Goal: Information Seeking & Learning: Learn about a topic

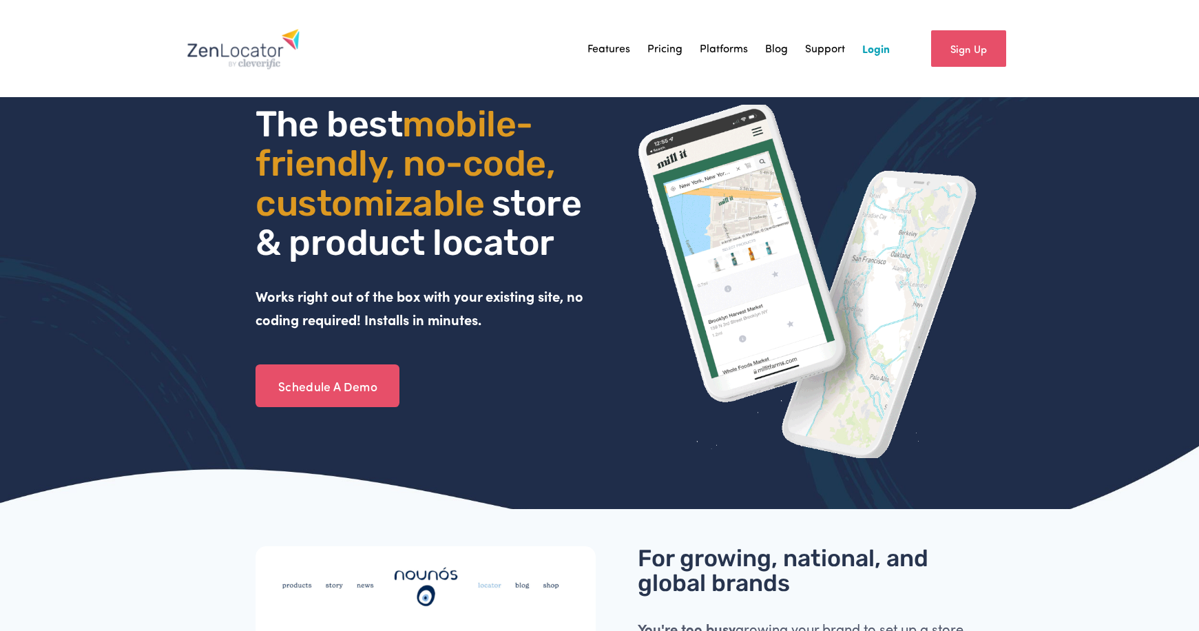
click at [676, 50] on link "Pricing" at bounding box center [665, 48] width 35 height 21
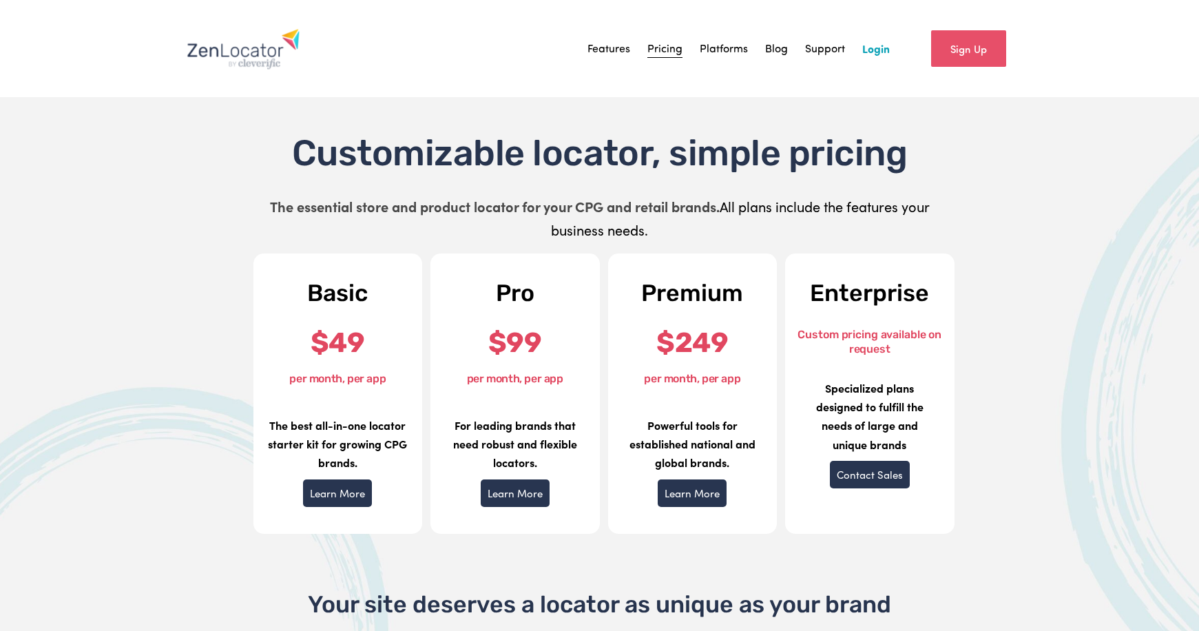
click at [838, 52] on link "Support" at bounding box center [825, 48] width 40 height 21
click at [625, 48] on link "Features" at bounding box center [609, 48] width 43 height 21
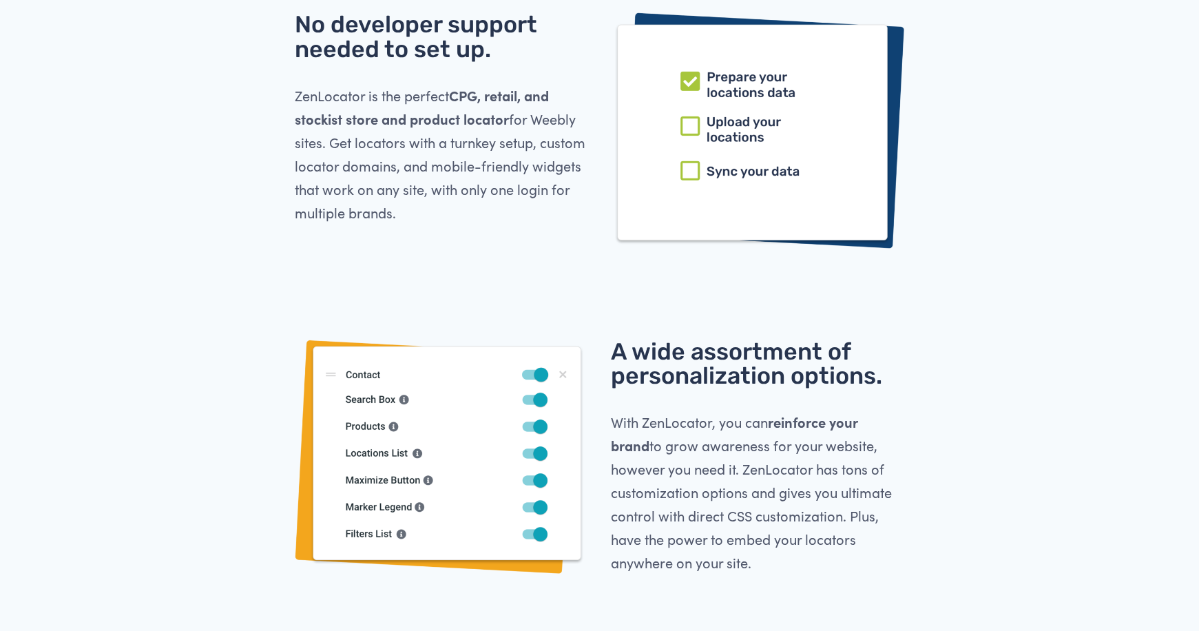
scroll to position [3188, 0]
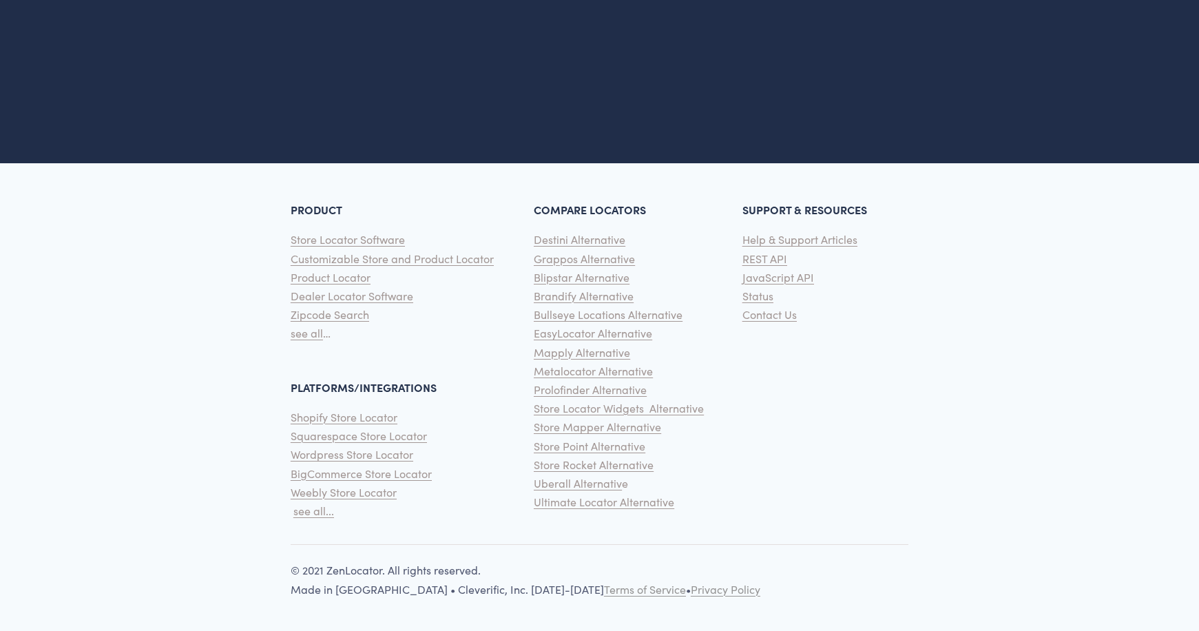
click at [310, 515] on span "see all..." at bounding box center [313, 511] width 41 height 14
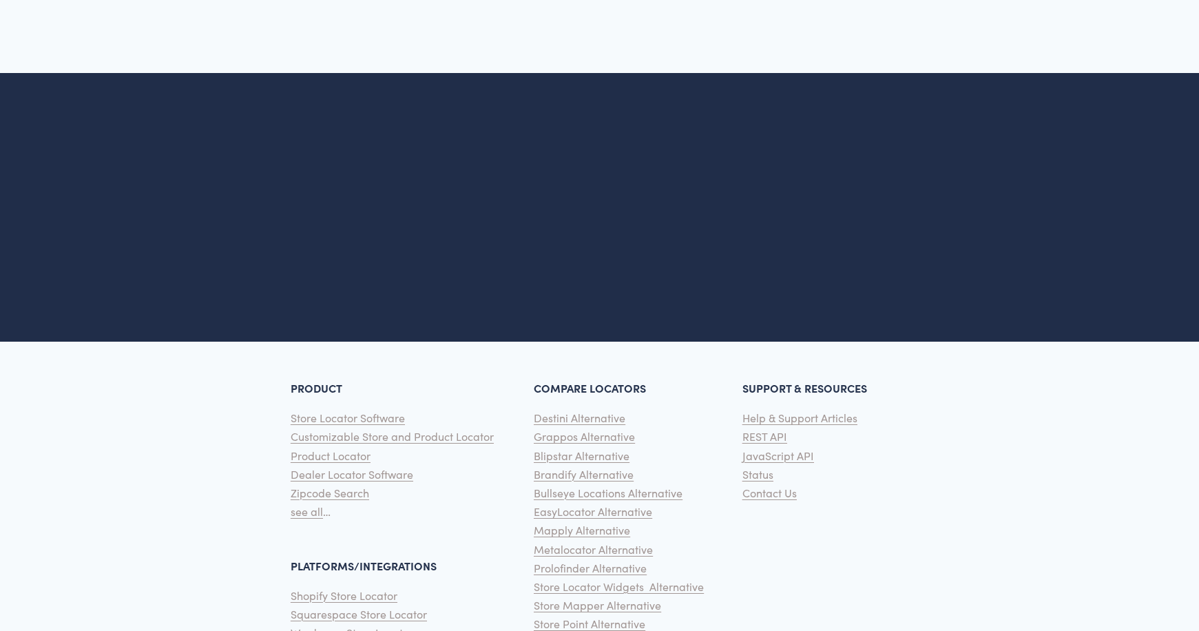
scroll to position [2450, 0]
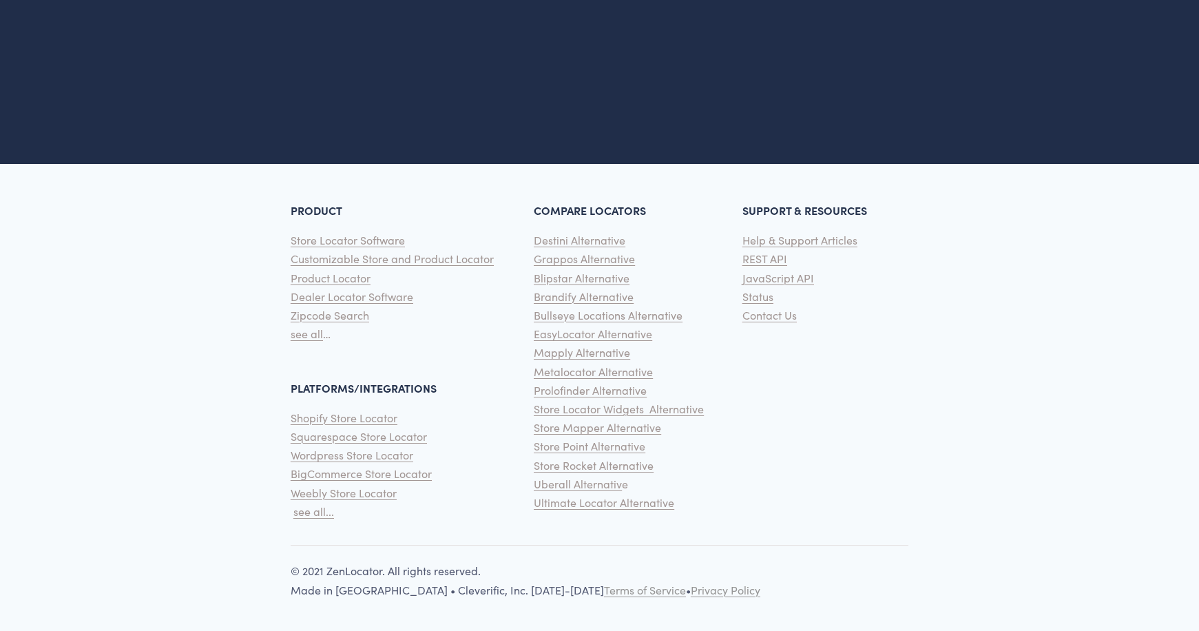
click at [584, 245] on span "Destini Alternative" at bounding box center [580, 240] width 92 height 14
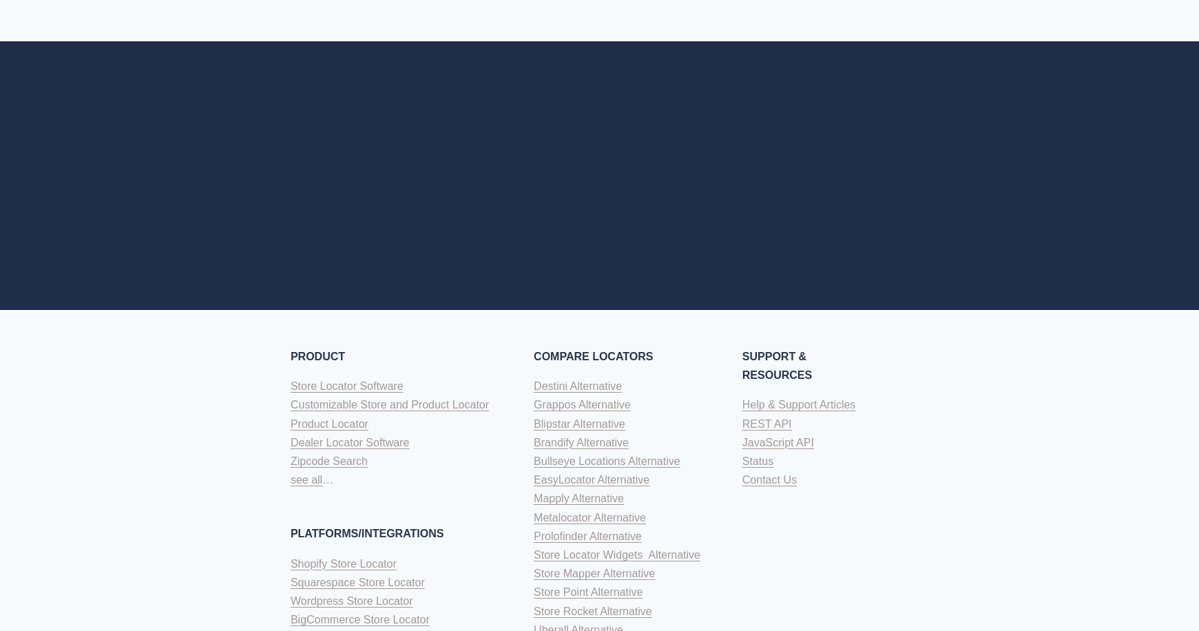
scroll to position [5333, 0]
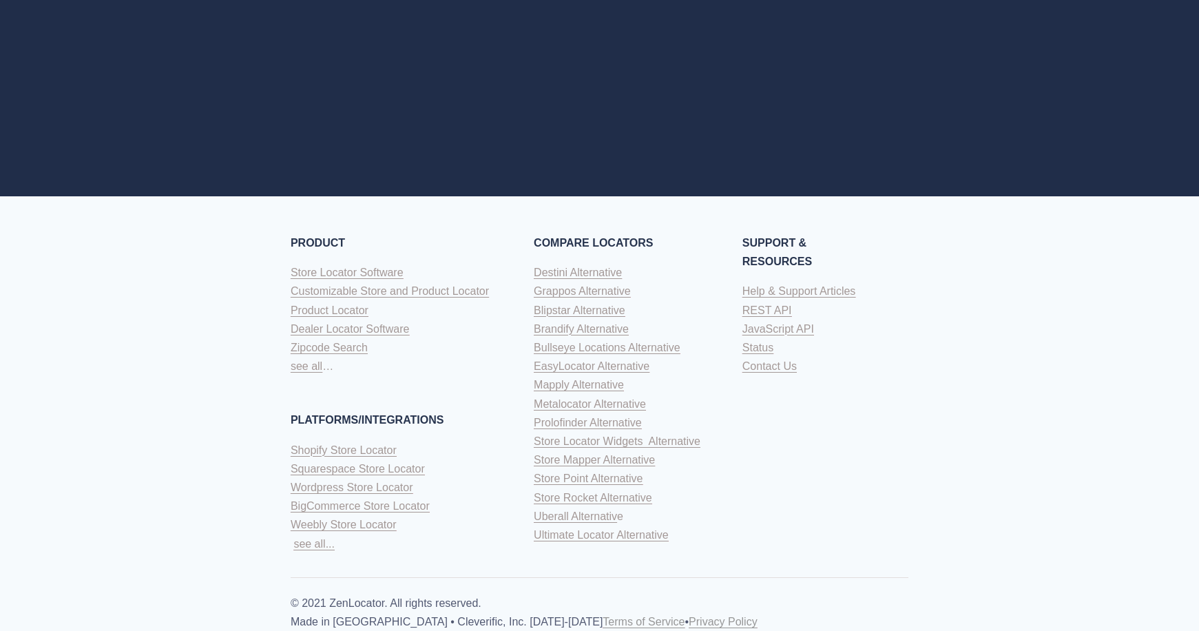
click at [835, 285] on span "Help & Support Articles" at bounding box center [800, 291] width 114 height 12
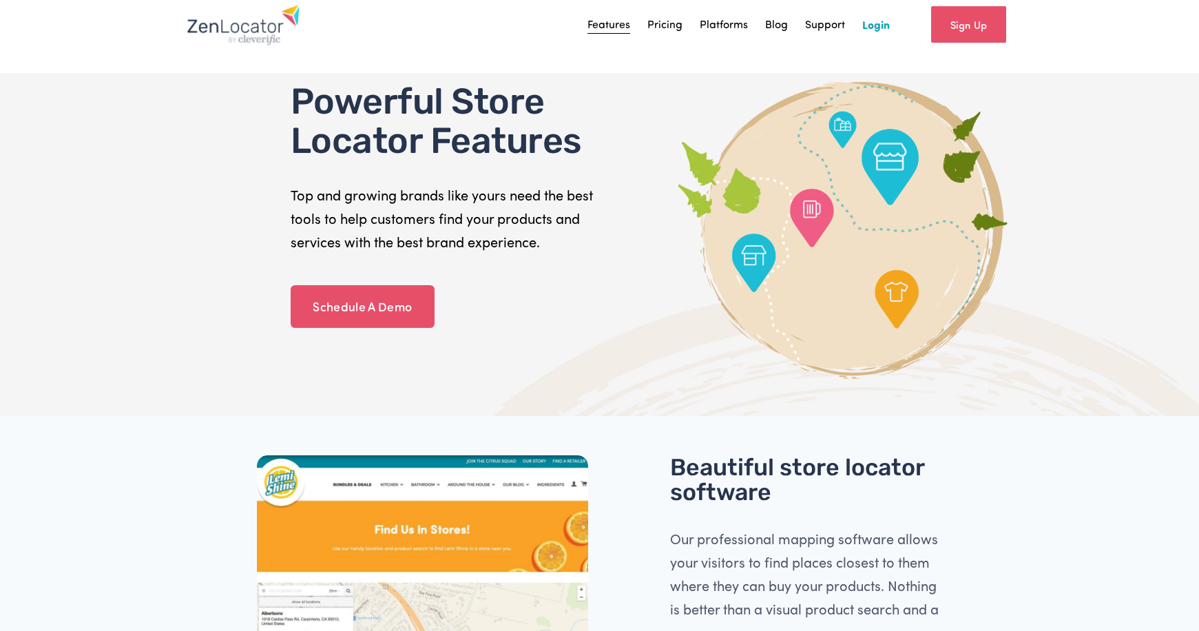
scroll to position [262, 0]
